Goal: Find specific page/section: Find specific page/section

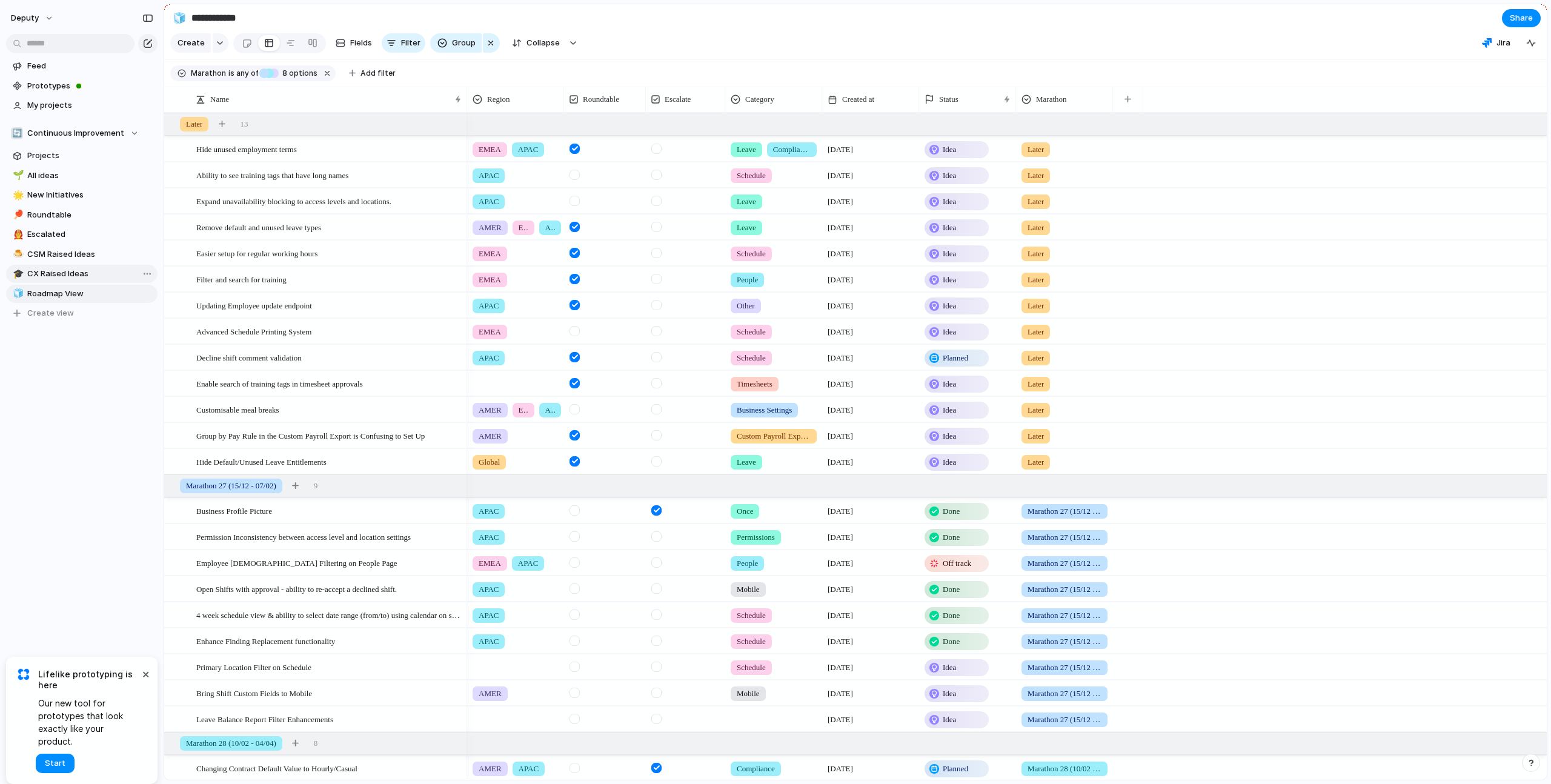
click at [43, 272] on span "CX Raised Ideas" at bounding box center [90, 273] width 126 height 12
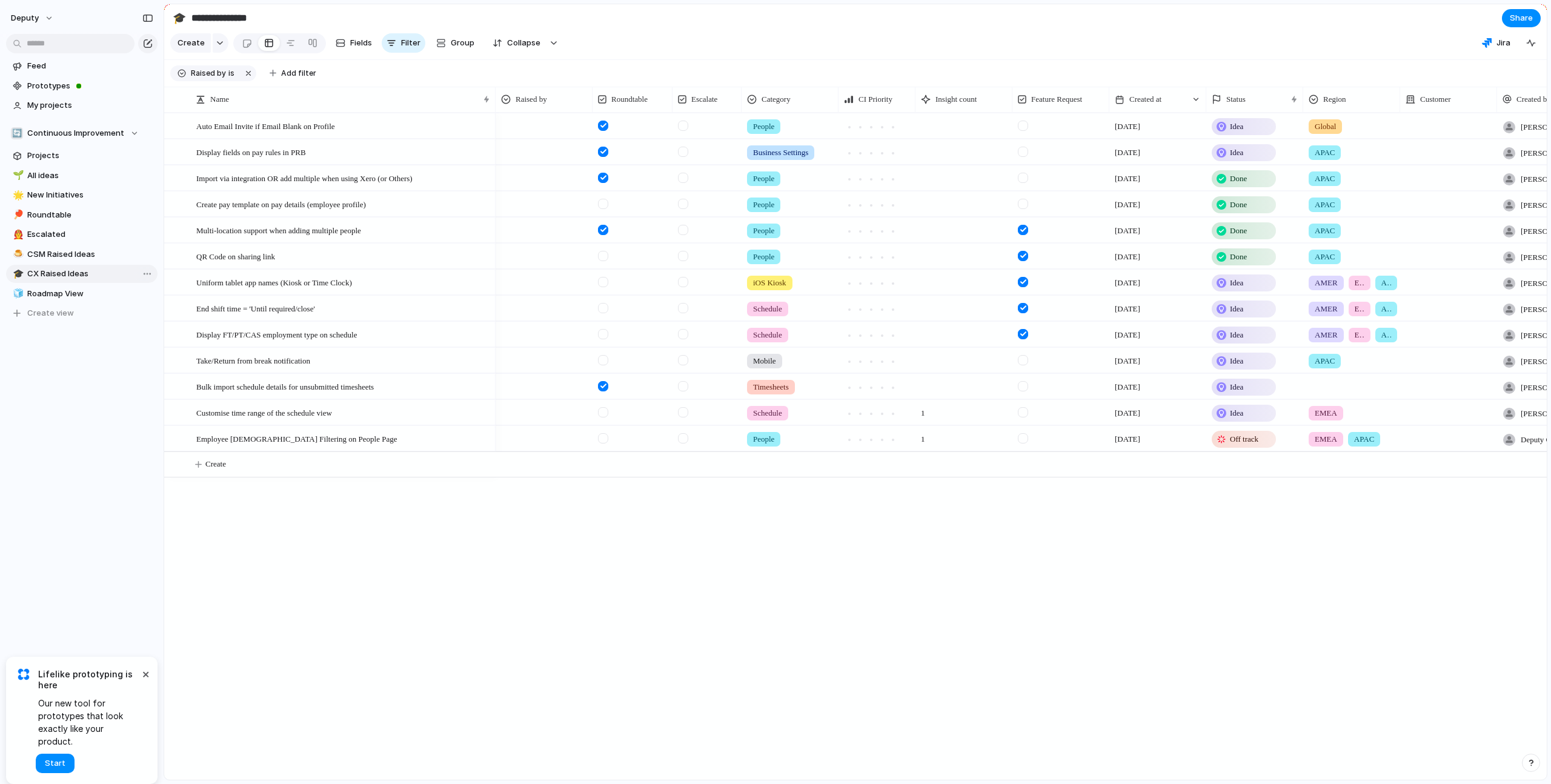
type input "**********"
